Goal: Navigation & Orientation: Find specific page/section

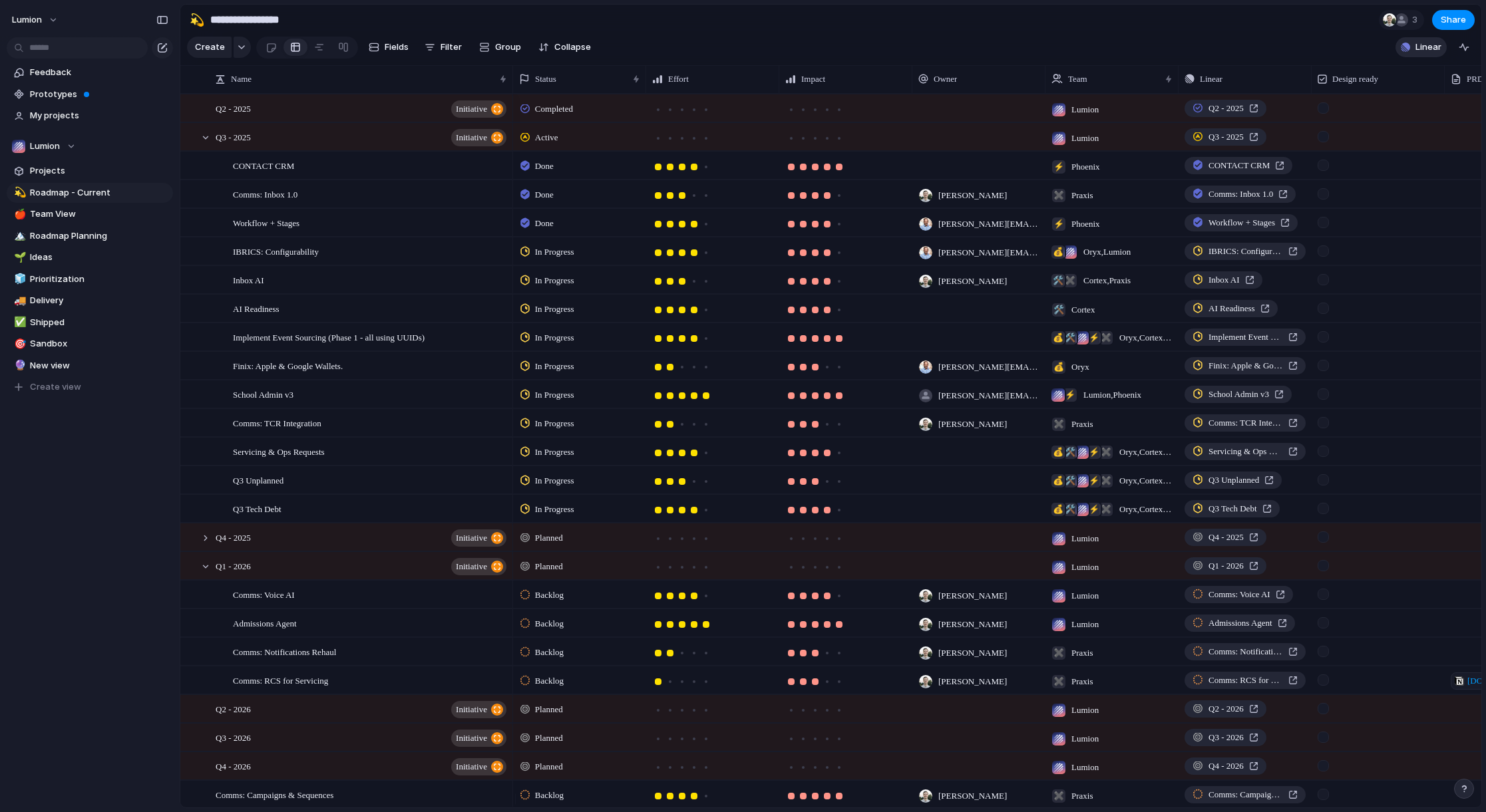
click at [1416, 54] on span "Linear" at bounding box center [1429, 46] width 26 height 13
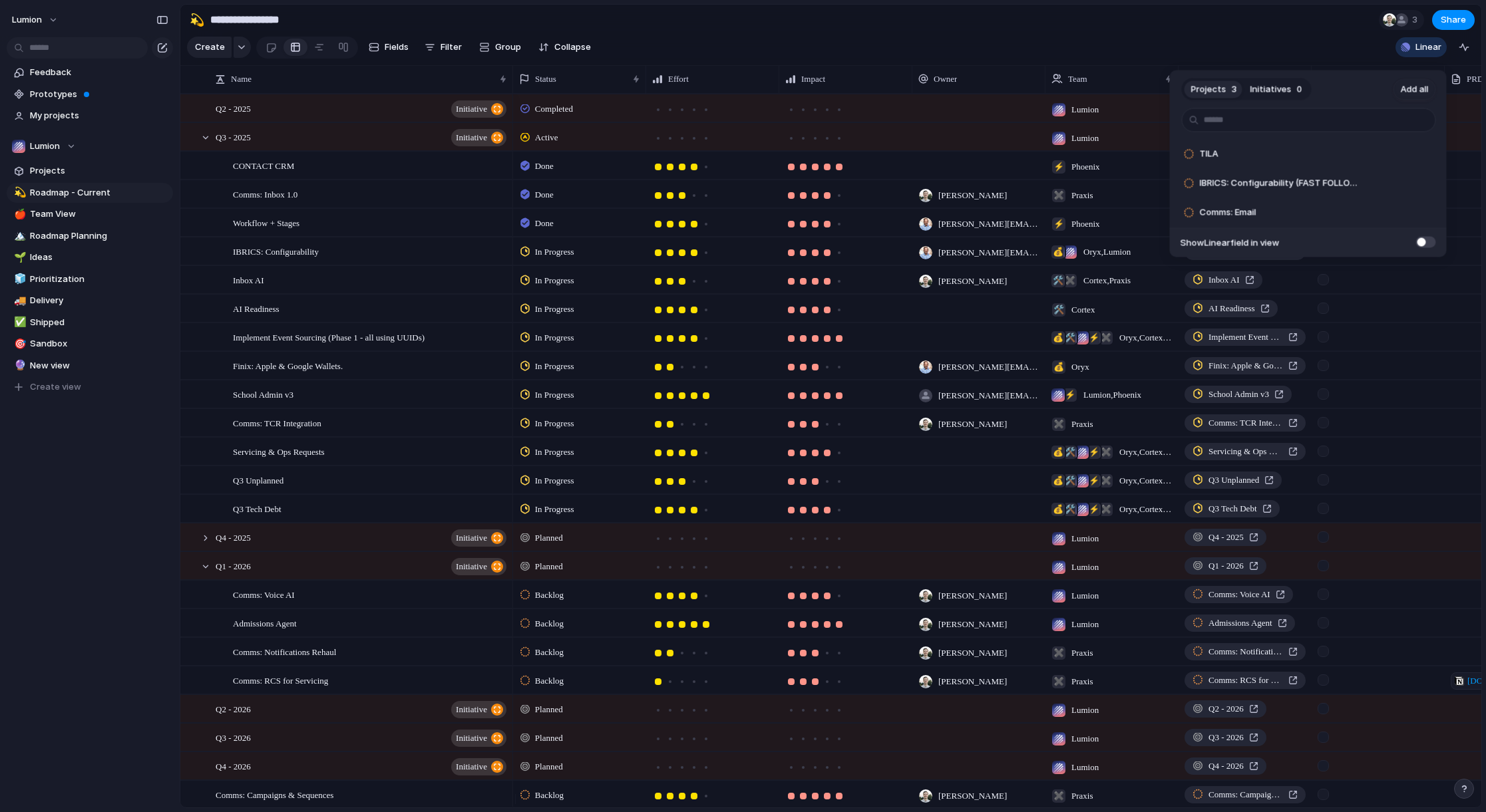
click at [460, 409] on div "Projects 3 Initiatives 0 Add all TILA Add IBRICS: Configurability (FAST FOLLOWS…" at bounding box center [743, 406] width 1486 height 812
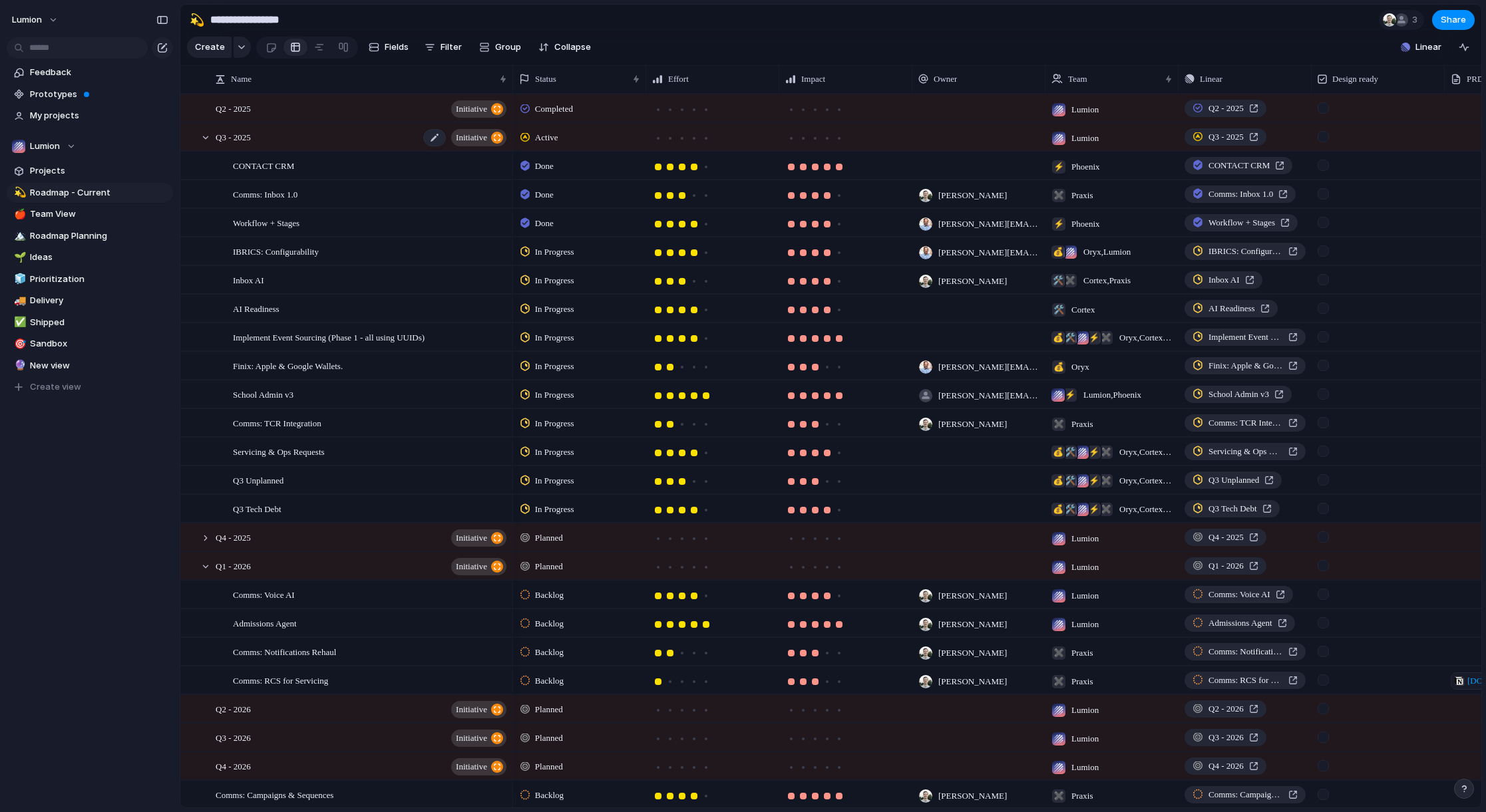
click at [468, 147] on span "initiative" at bounding box center [472, 137] width 31 height 18
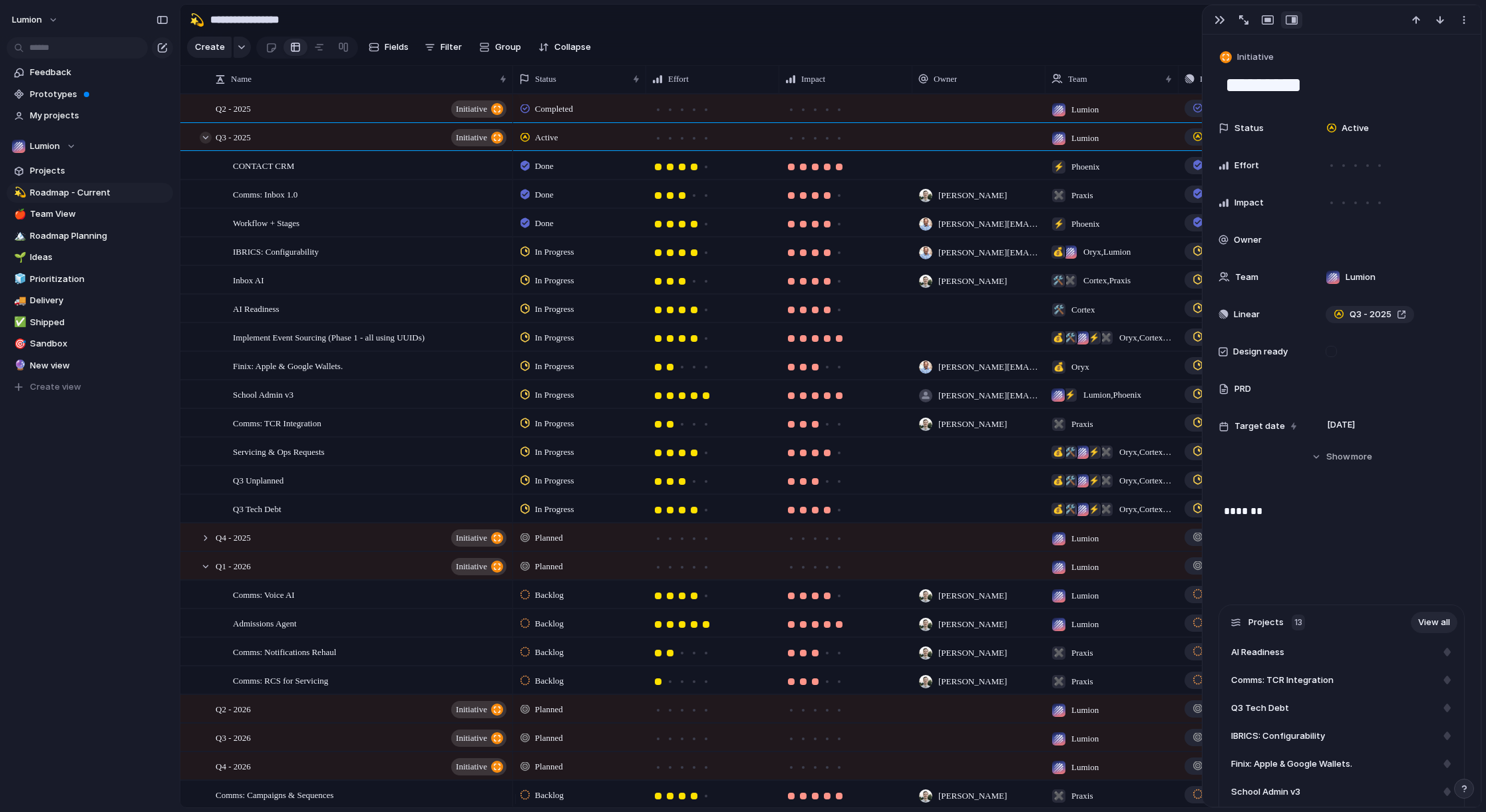
click at [203, 144] on div at bounding box center [205, 138] width 12 height 12
